Goal: Complete application form: Complete application form

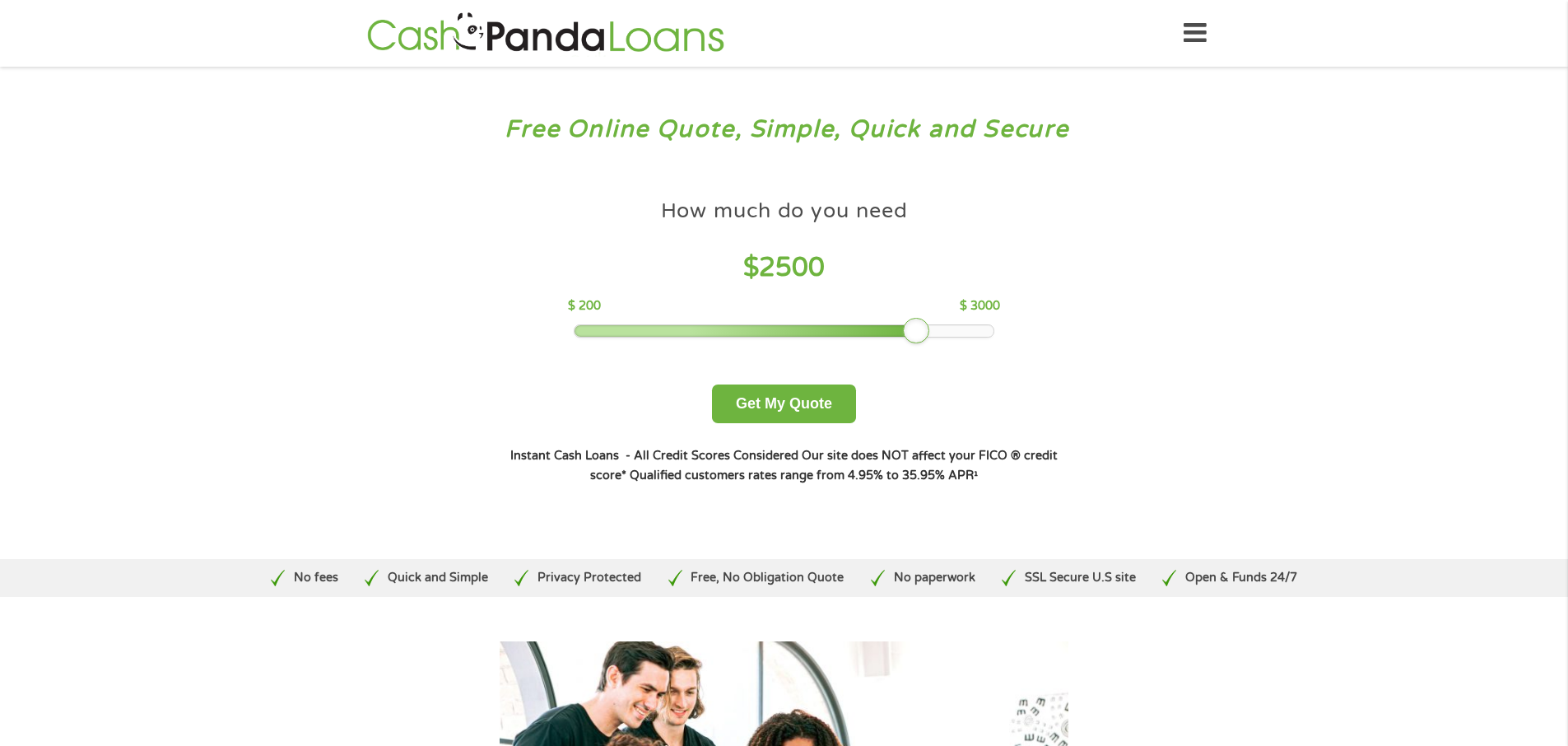
drag, startPoint x: 694, startPoint y: 331, endPoint x: 911, endPoint y: 349, distance: 217.7
click at [911, 349] on div "How much do you need $ 2500 $ 200 $ 3000 Get My Quote" at bounding box center [783, 308] width 577 height 233
click at [774, 407] on button "Get My Quote" at bounding box center [784, 403] width 144 height 38
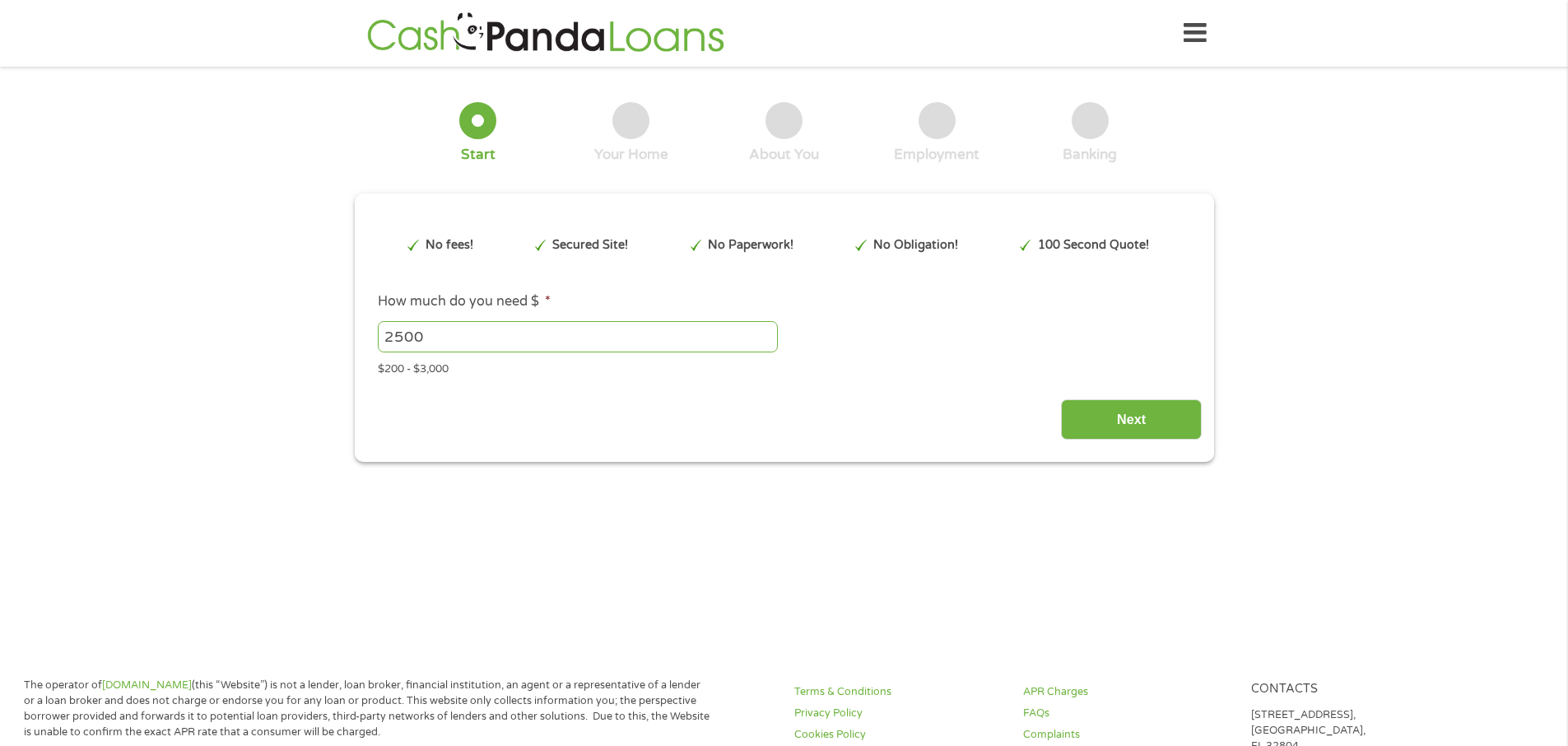
type input "EAIaIQobChMIq5C44fiHkAMVfUH_AR1bVwSdEAAYBCAAEgLhYvD_BwE"
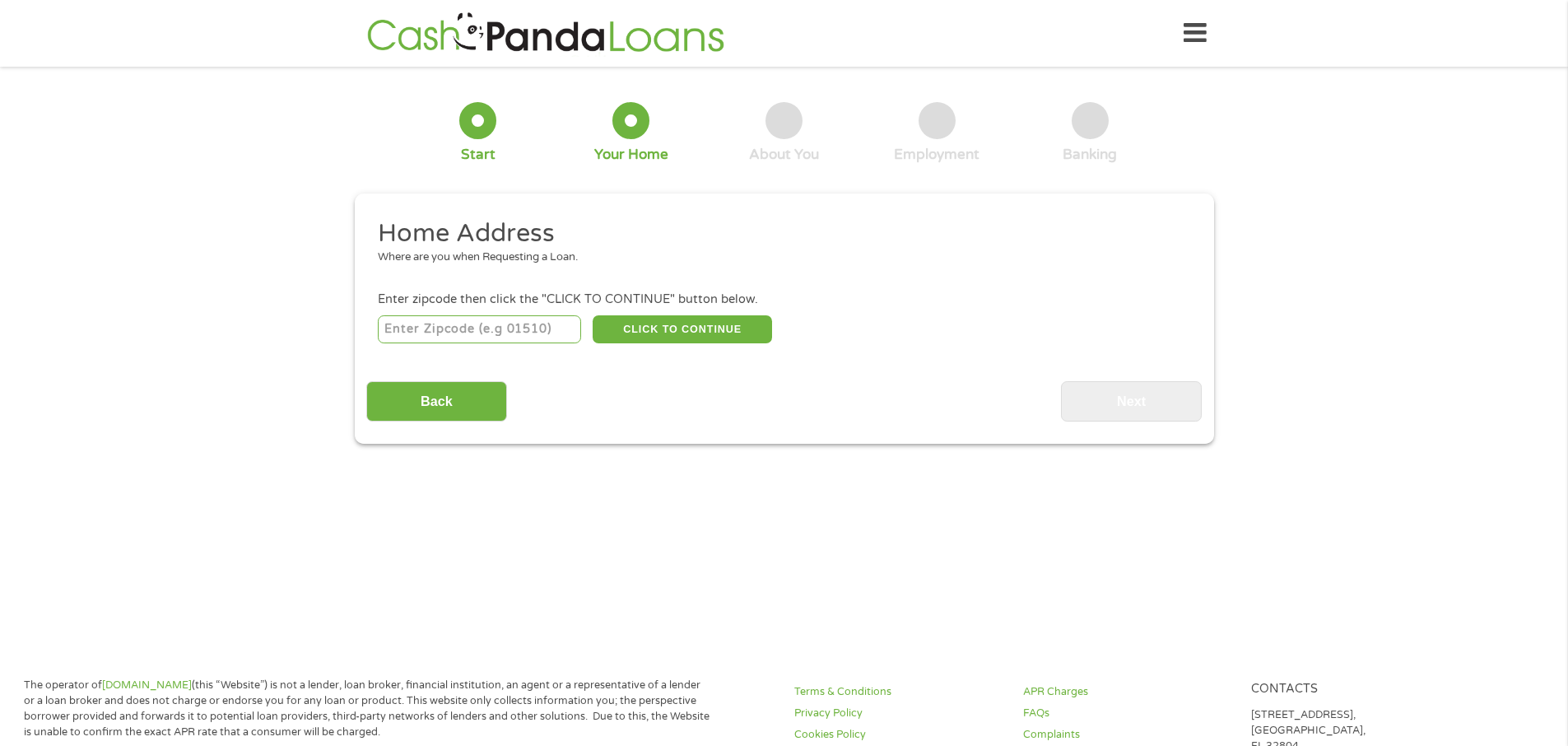
click at [475, 327] on input "number" at bounding box center [479, 329] width 203 height 28
type input "50324"
click at [674, 332] on button "CLICK TO CONTINUE" at bounding box center [682, 329] width 180 height 28
type input "50324"
type input "[GEOGRAPHIC_DATA]"
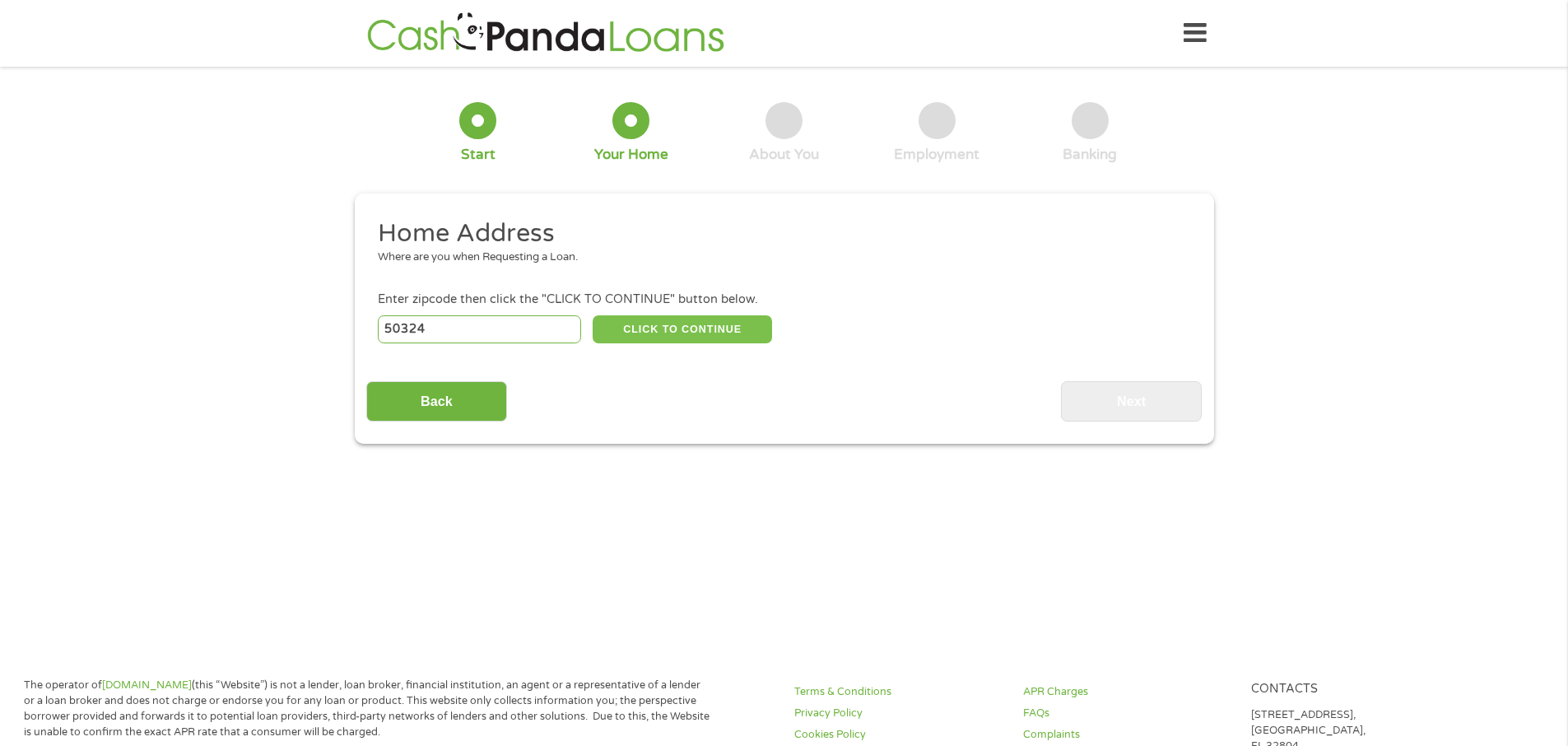
select select "[US_STATE]"
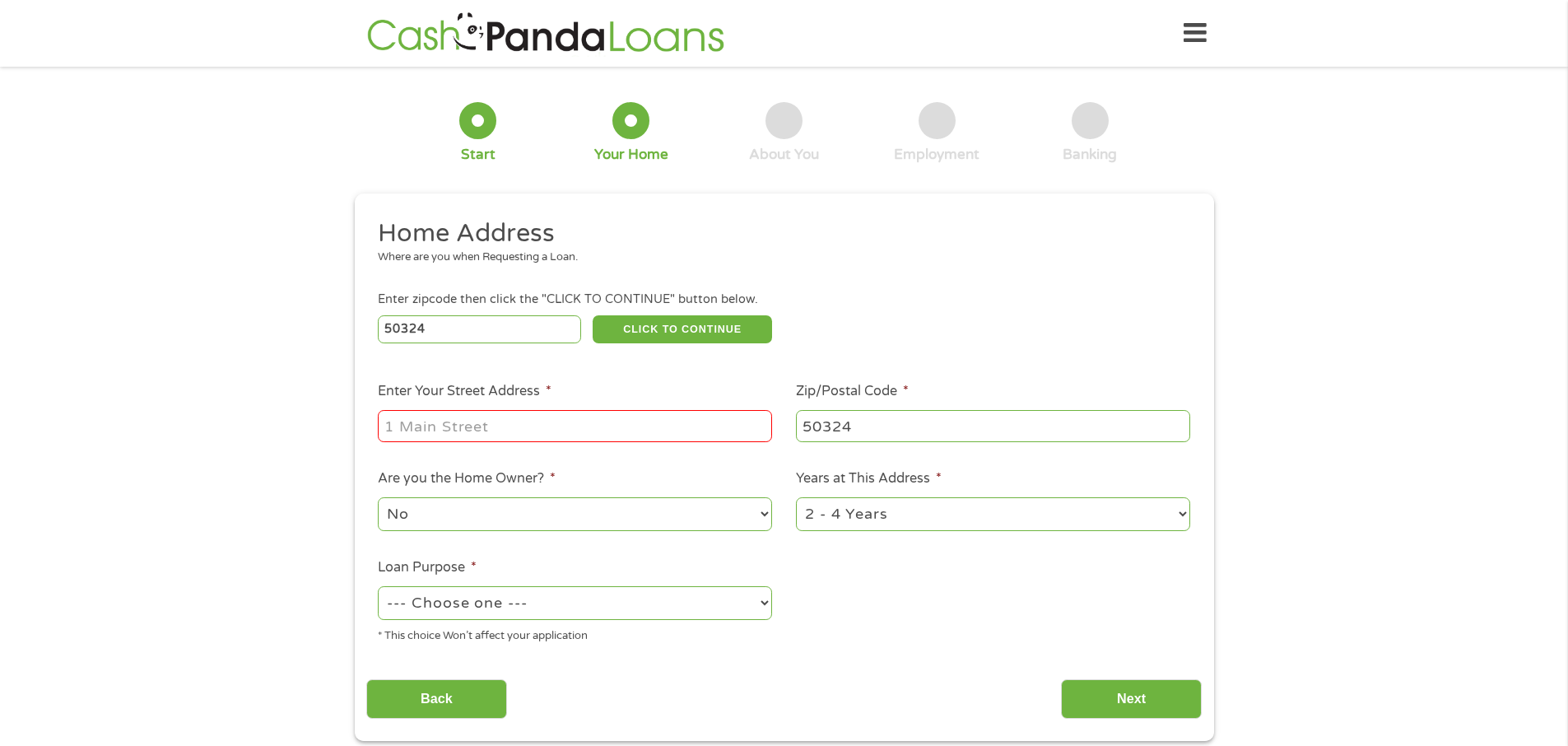
click at [426, 427] on input "Enter Your Street Address *" at bounding box center [575, 426] width 394 height 31
type input "6412 forest cr"
click at [1181, 517] on select "1 Year or less 1 - 2 Years 2 - 4 Years Over 4 Years" at bounding box center [992, 514] width 394 height 34
select select "12months"
click at [796, 497] on select "1 Year or less 1 - 2 Years 2 - 4 Years Over 4 Years" at bounding box center [992, 514] width 394 height 34
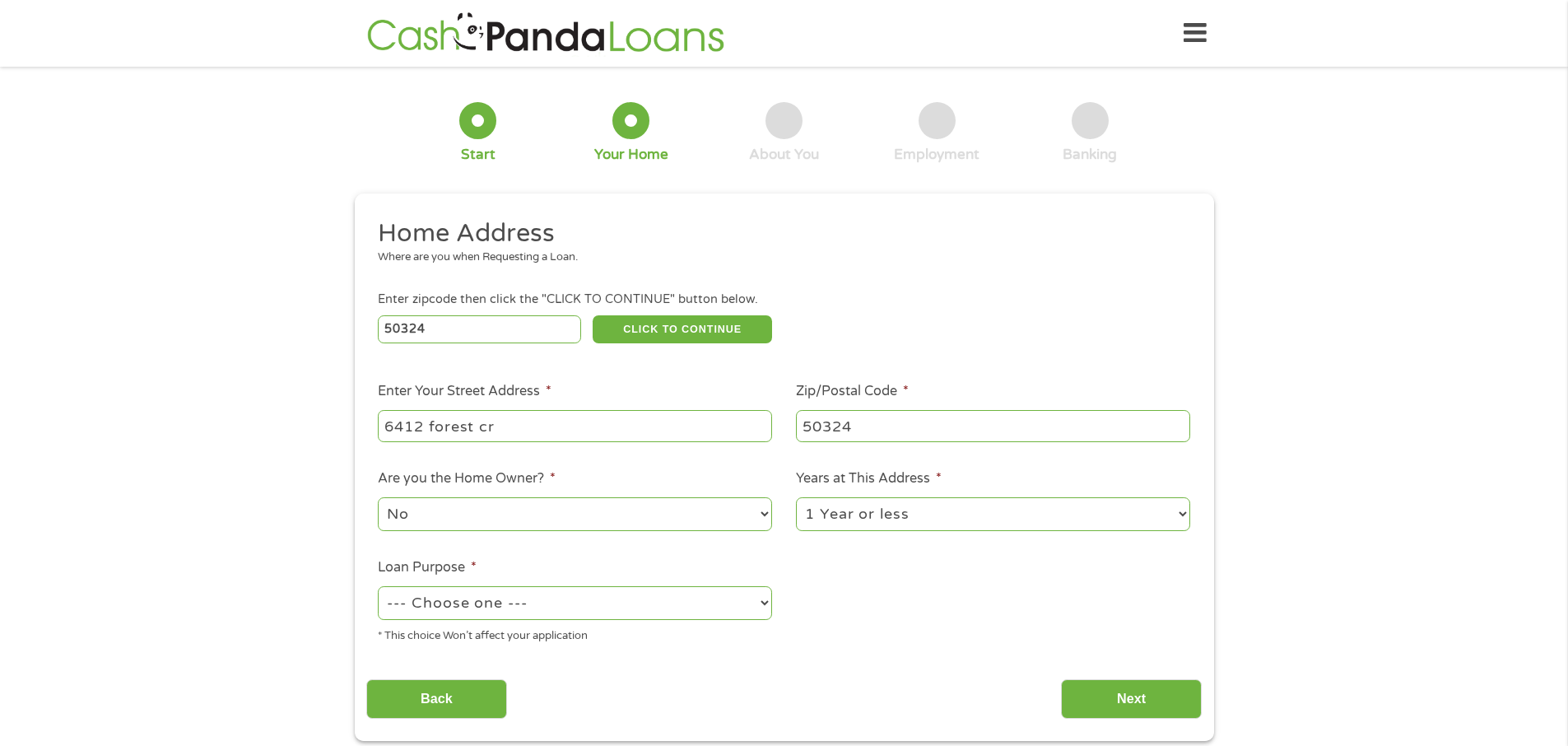
click at [763, 605] on select "--- Choose one --- Pay Bills Debt Consolidation Home Improvement Major Purchase…" at bounding box center [575, 604] width 394 height 34
select select "paybills"
click at [378, 587] on select "--- Choose one --- Pay Bills Debt Consolidation Home Improvement Major Purchase…" at bounding box center [575, 604] width 394 height 34
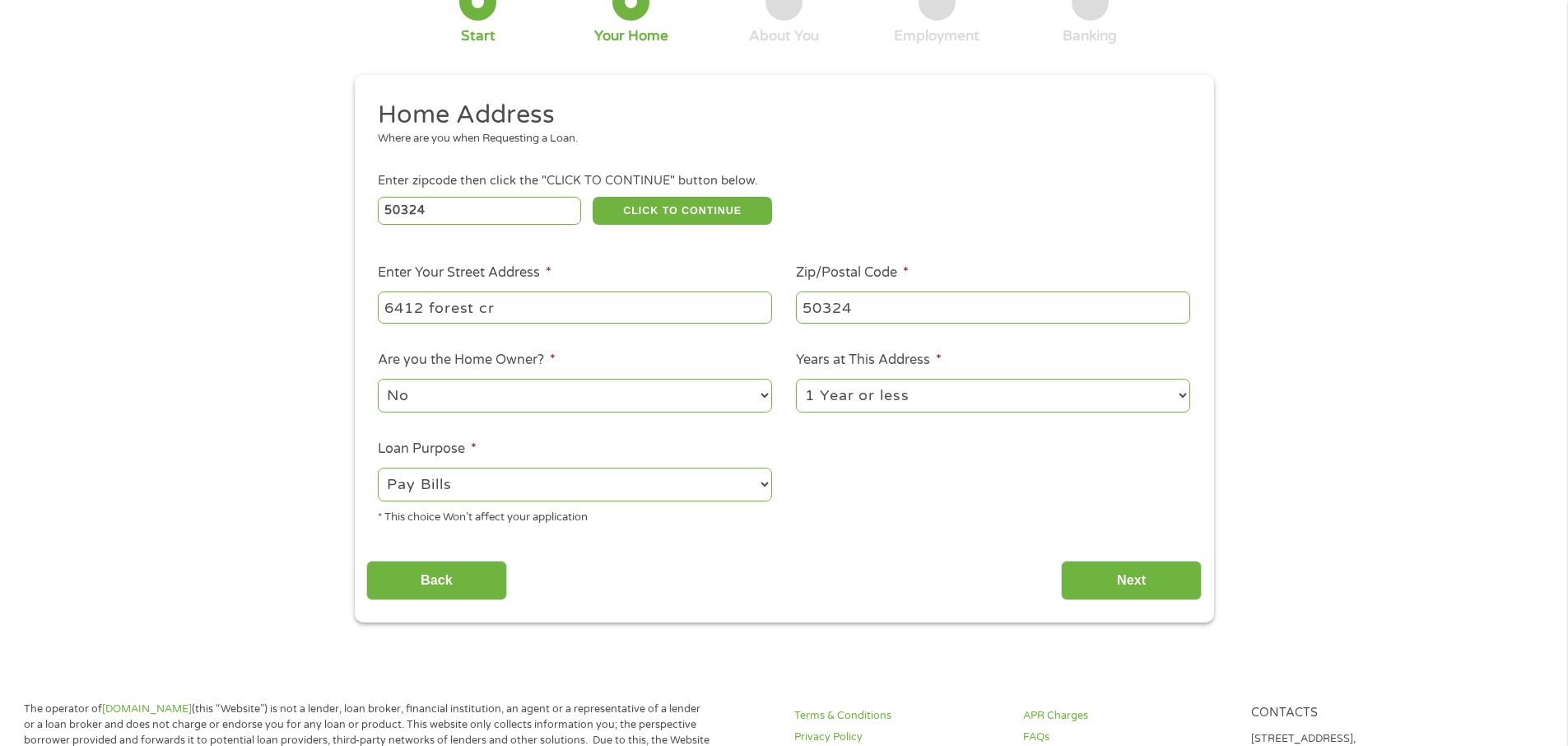
scroll to position [165, 0]
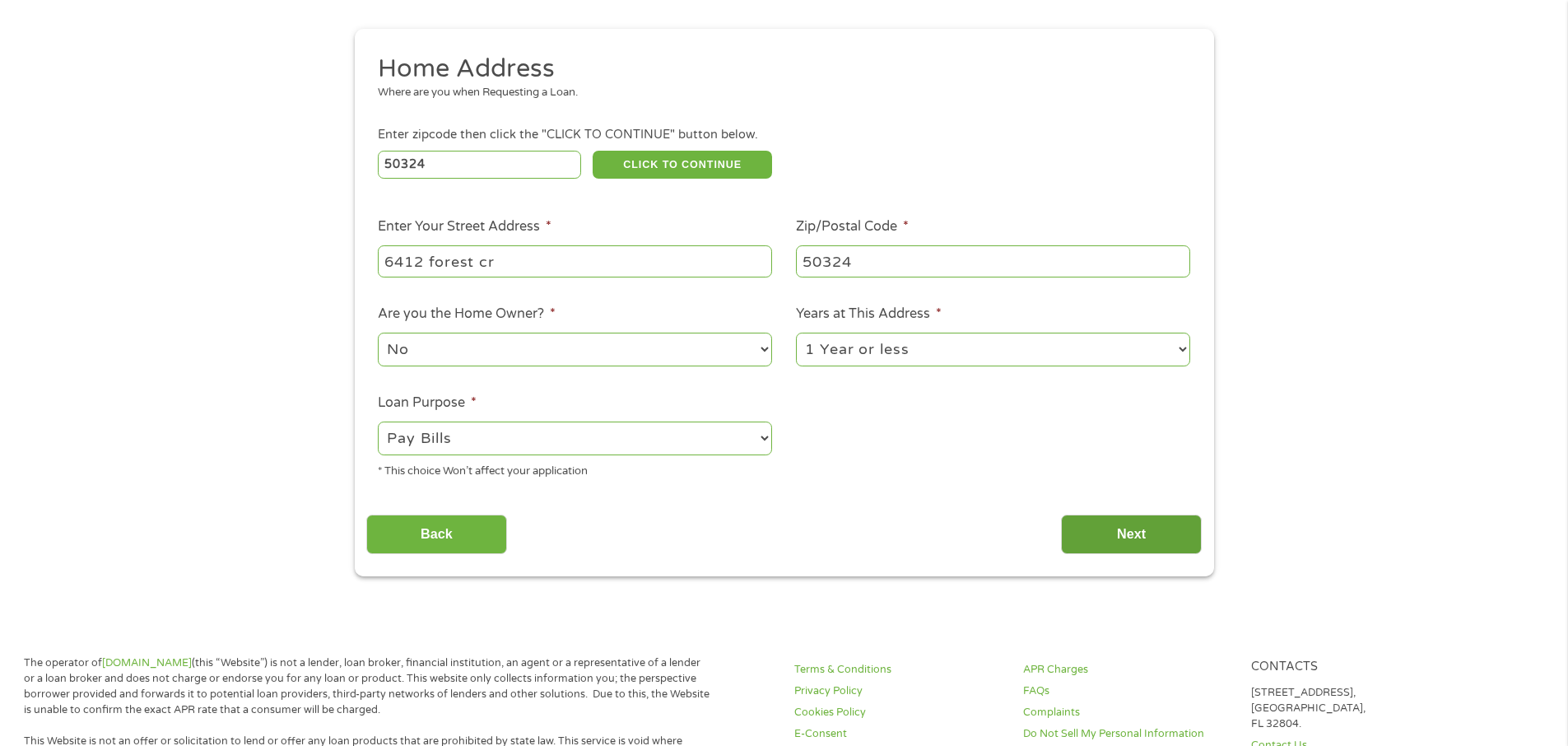
click at [1134, 534] on input "Next" at bounding box center [1131, 535] width 140 height 40
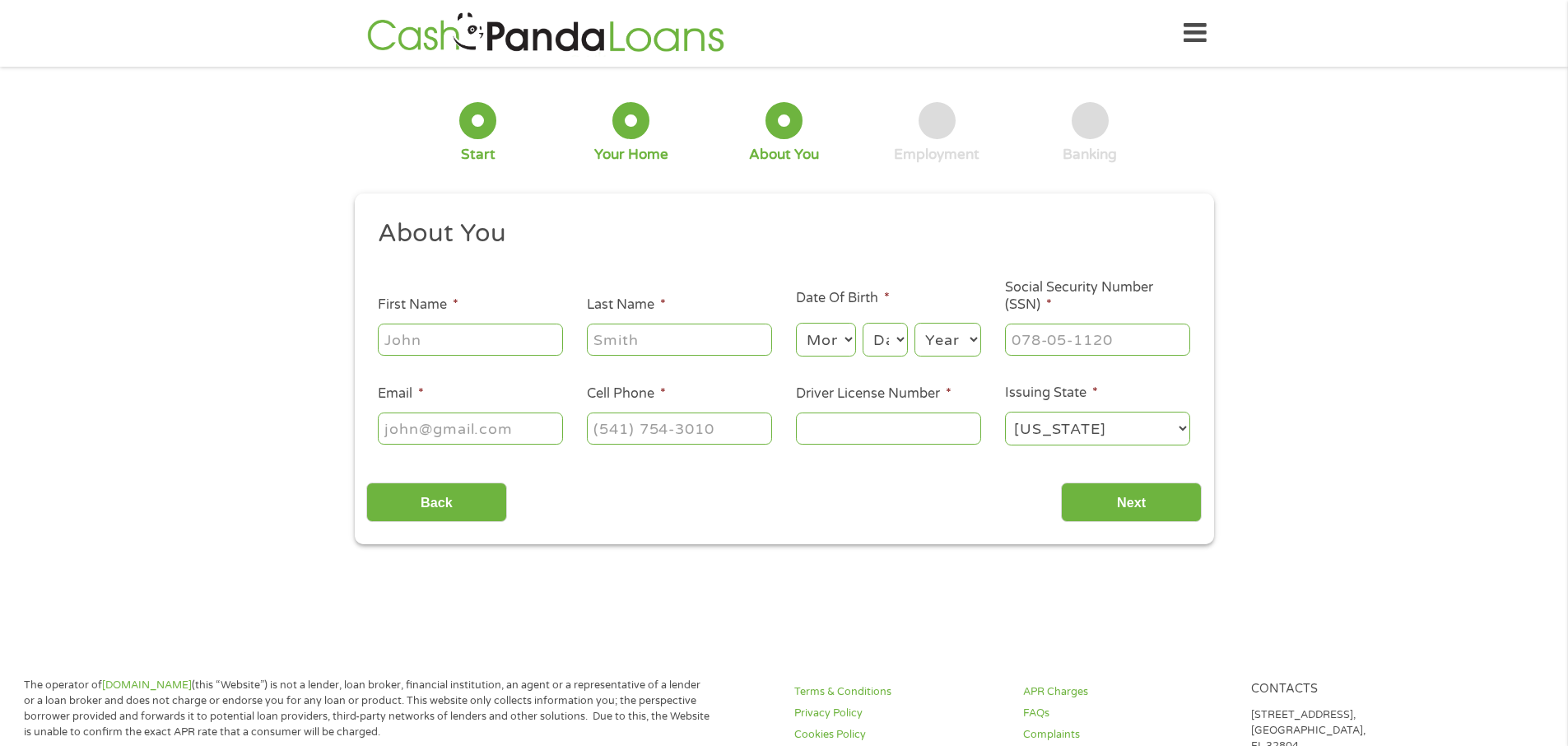
scroll to position [6, 6]
click at [399, 337] on input "First Name *" at bounding box center [470, 339] width 185 height 31
type input "[PERSON_NAME]"
type input "[PERSON_NAME][EMAIL_ADDRESS][DOMAIN_NAME]"
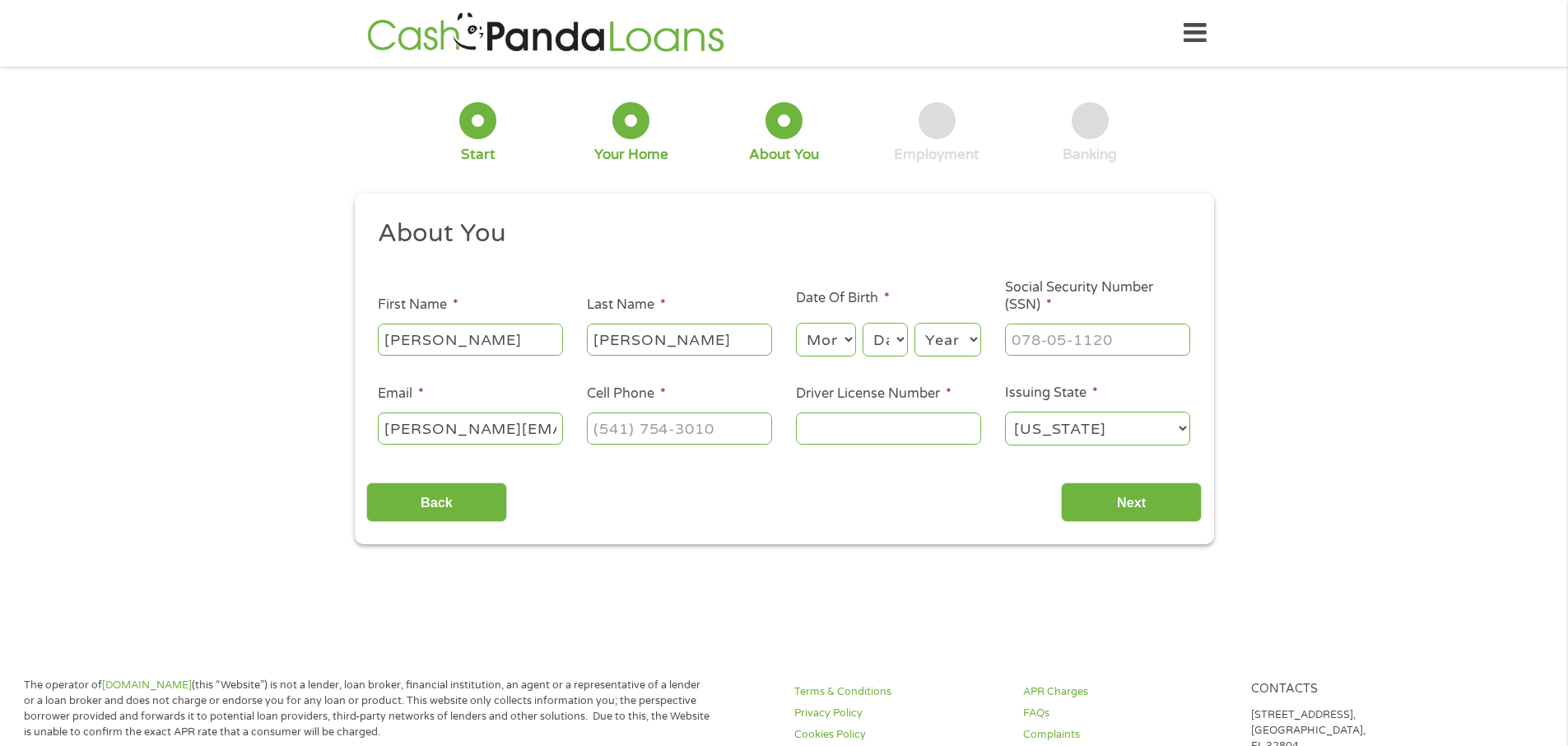
type input "7242348811"
select select "[US_STATE]"
click at [731, 422] on input "[PHONE_NUMBER]" at bounding box center [679, 428] width 185 height 31
type input "[PHONE_NUMBER]"
click at [814, 440] on input "Driver License Number *" at bounding box center [888, 428] width 185 height 31
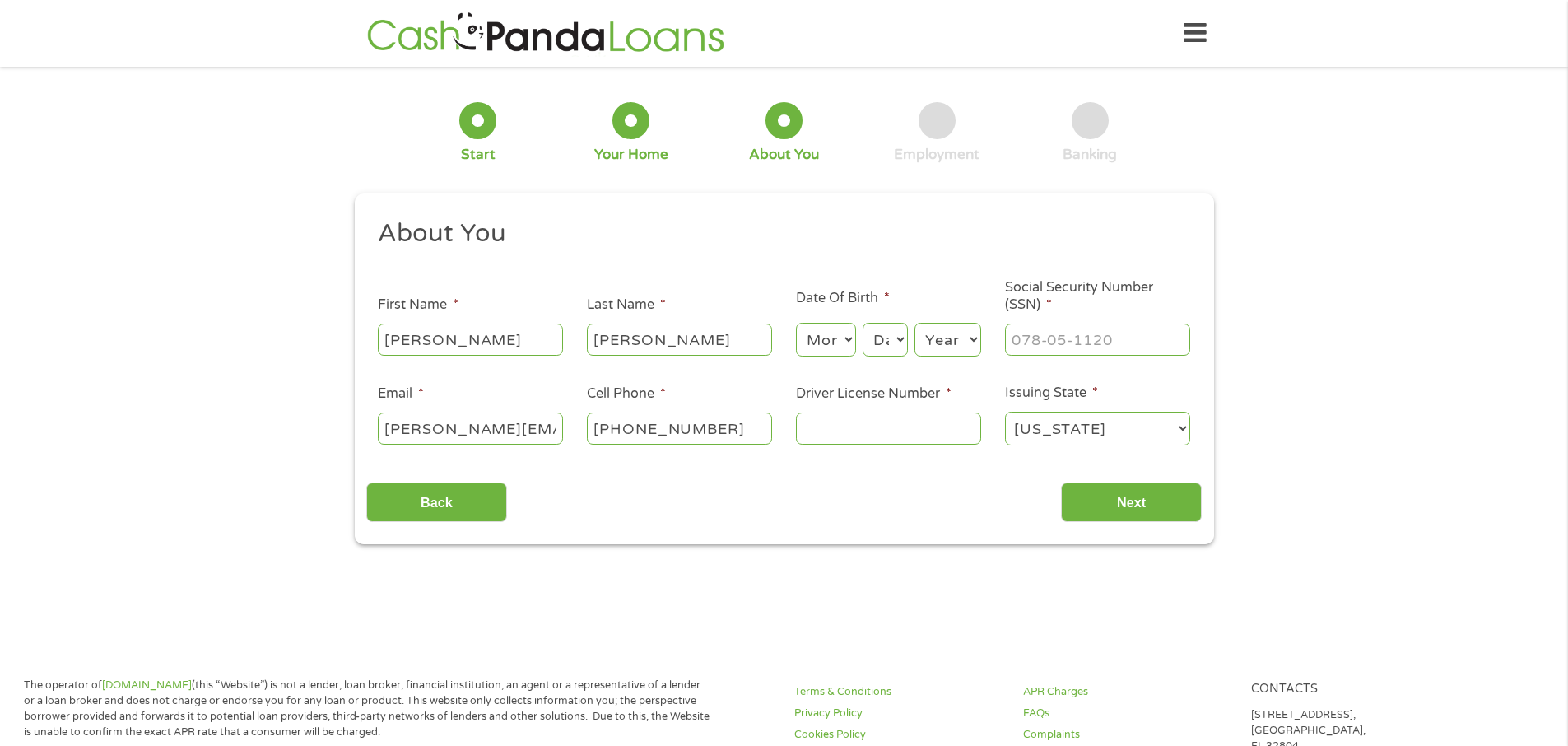
click at [821, 434] on input "Driver License Number *" at bounding box center [888, 428] width 185 height 31
type input "h"
type input "H"
